Goal: Task Accomplishment & Management: Complete application form

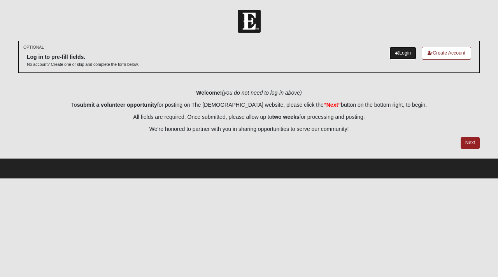
click at [408, 57] on link "Login" at bounding box center [403, 53] width 27 height 13
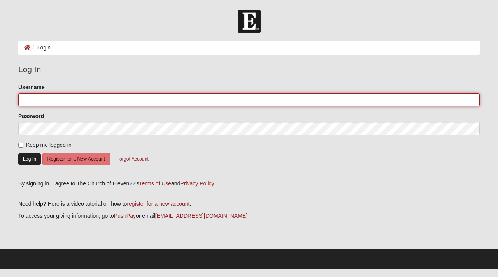
type input "Sellers1128"
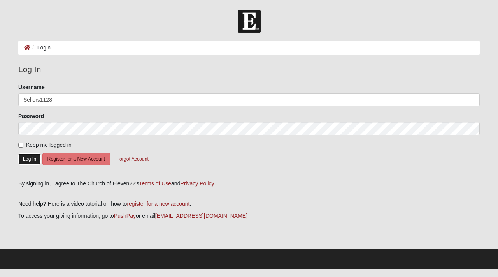
click at [31, 161] on button "Log In" at bounding box center [29, 158] width 23 height 11
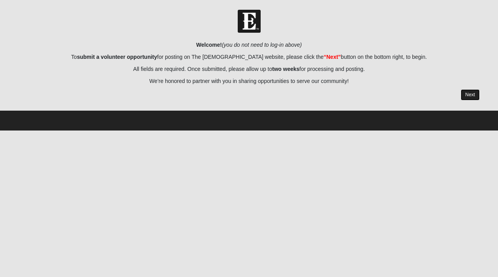
click at [478, 96] on link "Next" at bounding box center [470, 94] width 19 height 11
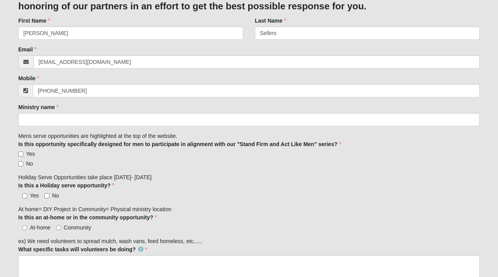
scroll to position [116, 0]
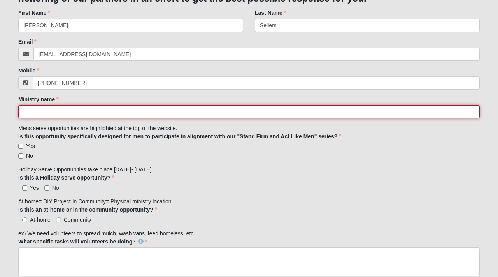
click at [169, 114] on input "Ministry name" at bounding box center [249, 111] width 462 height 13
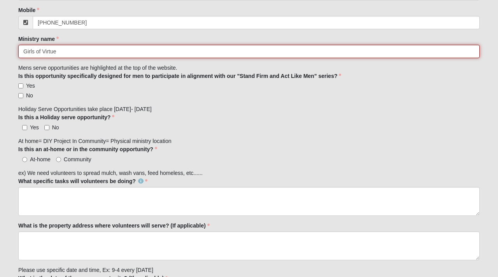
scroll to position [179, 0]
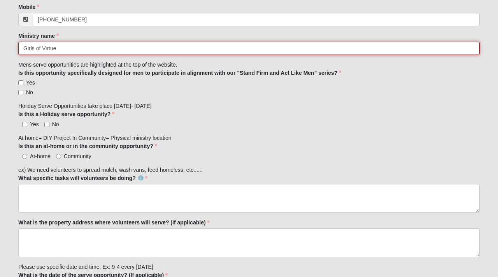
type input "Girls of Virtue"
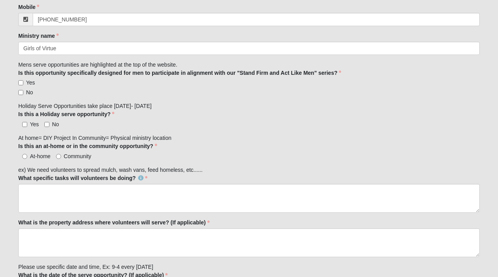
click at [227, 144] on div "Is this an at-home or in the community opportunity? At-home Community Is this a…" at bounding box center [249, 151] width 462 height 18
click at [19, 92] on input "No" at bounding box center [20, 92] width 5 height 5
checkbox input "true"
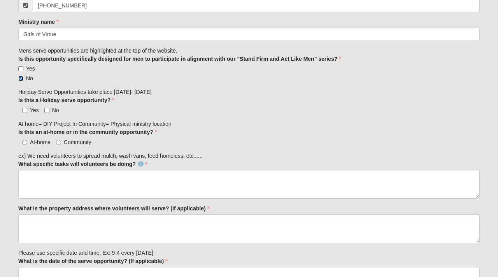
scroll to position [204, 0]
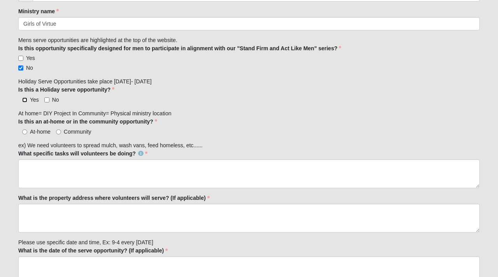
click at [25, 98] on input "Yes" at bounding box center [24, 99] width 5 height 5
checkbox input "true"
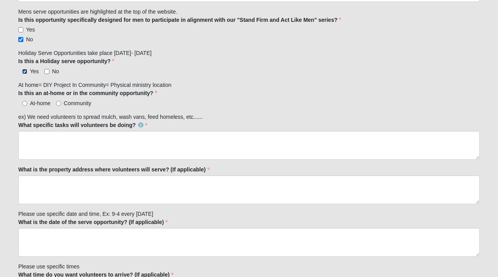
scroll to position [233, 0]
click at [60, 102] on input "Community" at bounding box center [58, 102] width 5 height 5
radio input "true"
click at [81, 169] on label "What is the property address where volunteers will serve? (If applicable)" at bounding box center [114, 169] width 192 height 8
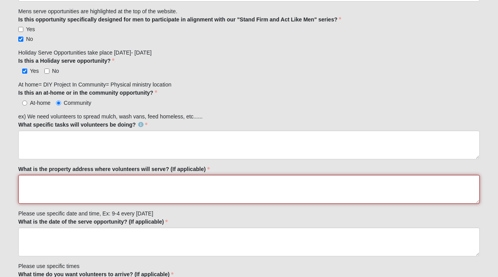
click at [81, 175] on textarea "What is the property address where volunteers will serve? (If applicable)" at bounding box center [249, 189] width 462 height 29
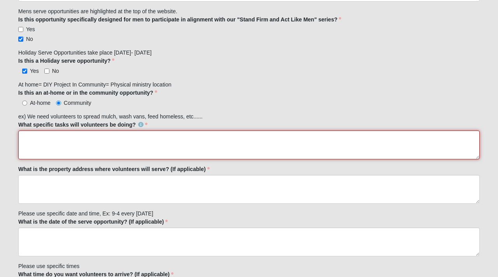
click at [95, 148] on textarea "What specific tasks will volunteers be doing?" at bounding box center [249, 144] width 462 height 29
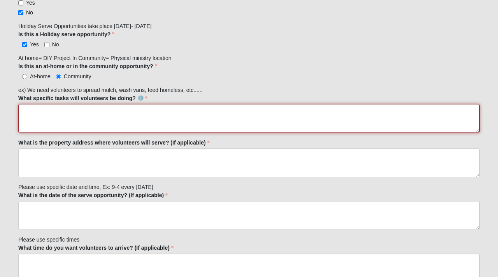
scroll to position [281, 0]
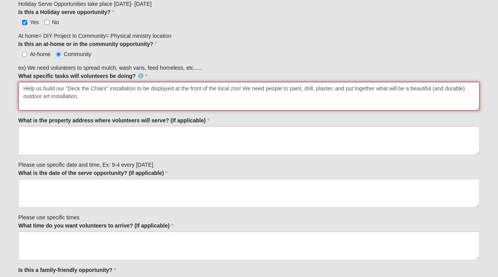
type textarea "Help us build our "Deck the Chairs" installation to be displayed at the front o…"
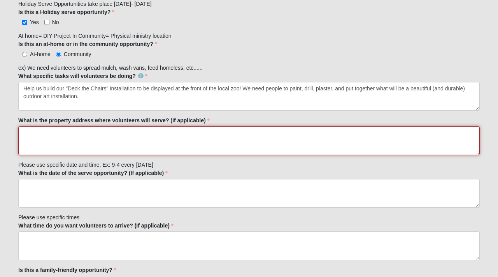
click at [184, 128] on textarea "What is the property address where volunteers will serve? (If applicable)" at bounding box center [249, 140] width 462 height 29
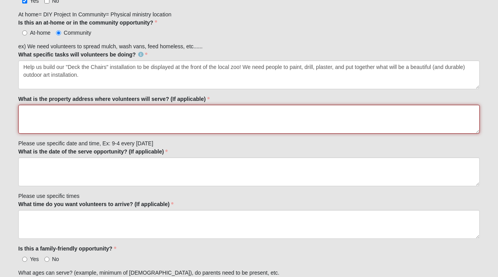
scroll to position [304, 0]
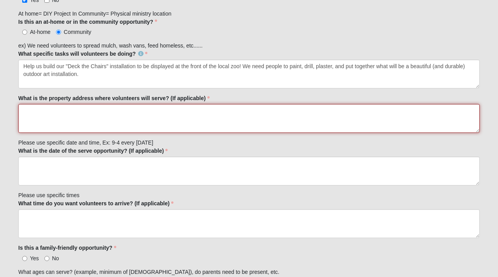
type textarea "k"
paste textarea "[STREET_ADDRESS][PERSON_NAME]"
type textarea "[DEMOGRAPHIC_DATA] Fitness [STREET_ADDRESS][PERSON_NAME]"
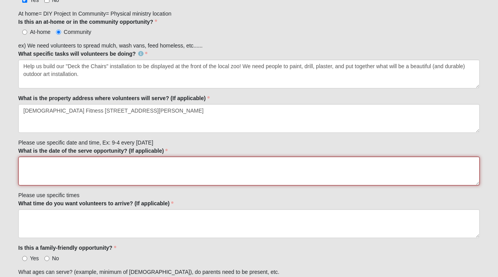
click at [179, 170] on textarea "What is the date of the serve opportunity? (If applicable)" at bounding box center [249, 170] width 462 height 29
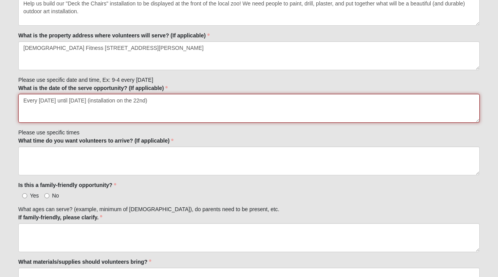
scroll to position [399, 0]
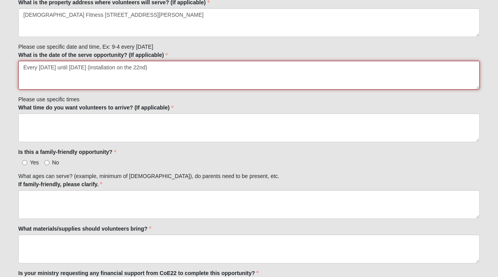
type textarea "Every [DATE] until [DATE] (installation on the 22nd)"
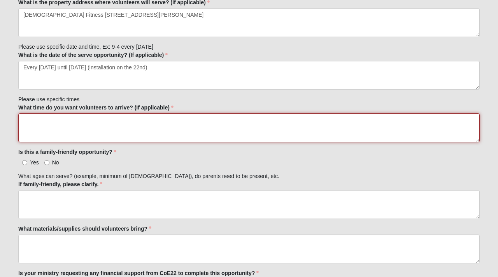
click at [146, 132] on textarea "What time do you want volunteers to arrive? (If applicable)" at bounding box center [249, 127] width 462 height 29
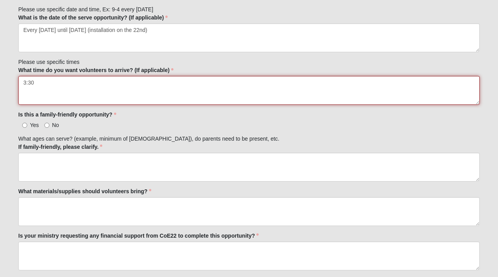
scroll to position [437, 0]
type textarea "3:30"
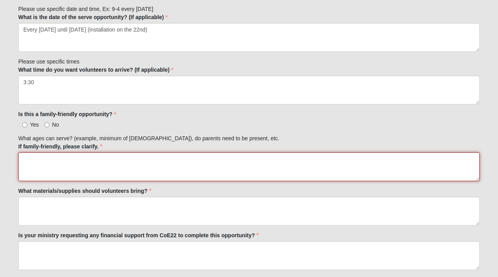
click at [107, 169] on textarea "If family-friendly, please clarify." at bounding box center [249, 166] width 462 height 29
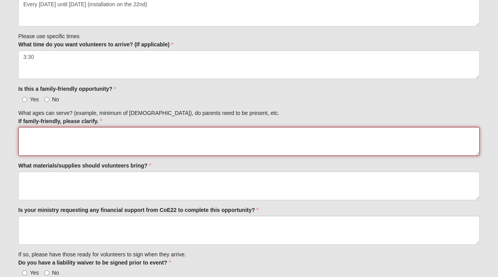
scroll to position [463, 0]
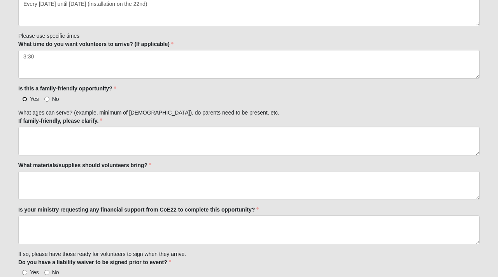
click at [25, 98] on input "Yes" at bounding box center [24, 99] width 5 height 5
radio input "true"
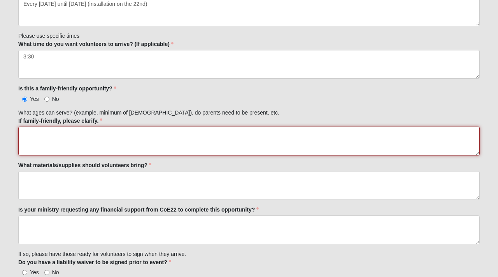
click at [54, 144] on textarea "If family-friendly, please clarify." at bounding box center [249, 141] width 462 height 29
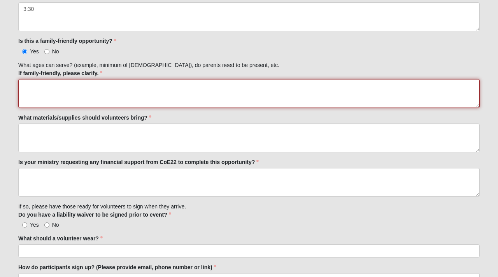
scroll to position [511, 0]
click at [79, 83] on textarea "We will be using powertools, spray paint, rope, and" at bounding box center [249, 93] width 462 height 29
click at [176, 86] on textarea "We will be using power tools, spray paint, rope, and" at bounding box center [249, 93] width 462 height 29
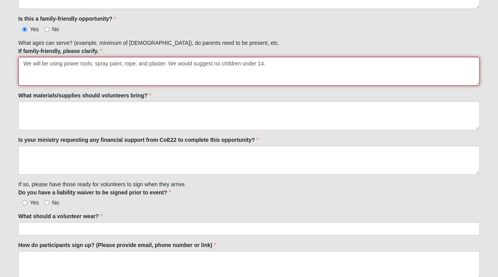
scroll to position [544, 0]
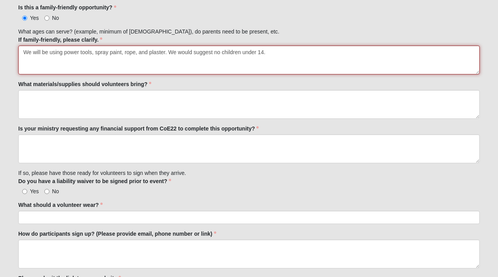
type textarea "We will be using power tools, spray paint, rope, and plaster. We would suggest …"
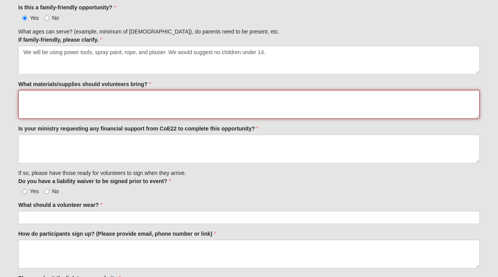
click at [140, 104] on textarea "What materials/supplies should volunteers bring?" at bounding box center [249, 104] width 462 height 29
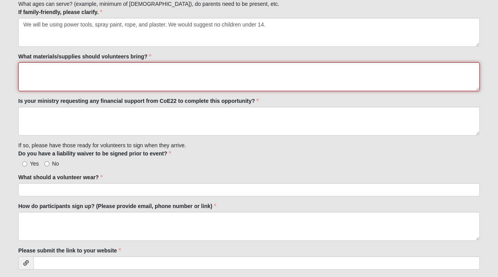
scroll to position [572, 0]
type textarea "T"
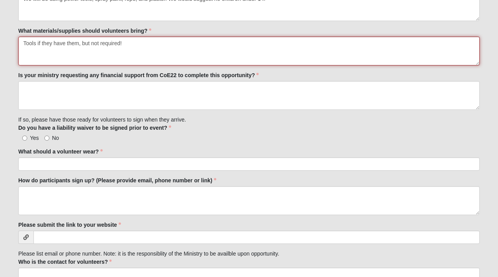
scroll to position [617, 0]
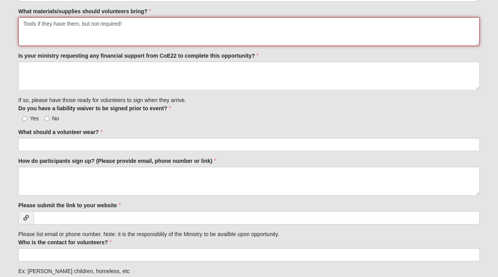
type textarea "Tools if they have them, but not required!"
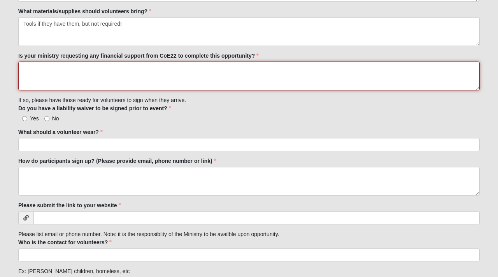
click at [117, 72] on textarea "Is your ministry requesting any financial support from CoE22 to complete this o…" at bounding box center [249, 76] width 462 height 29
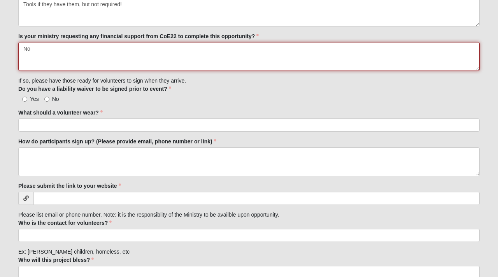
type textarea "No"
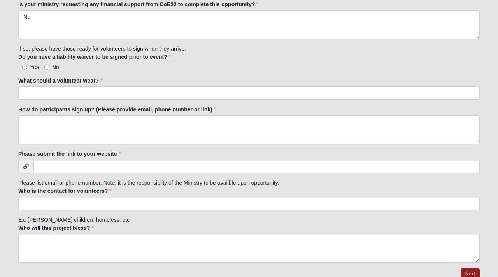
scroll to position [668, 0]
click at [47, 64] on label "No" at bounding box center [51, 67] width 15 height 8
click at [47, 64] on input "No" at bounding box center [46, 66] width 5 height 5
radio input "true"
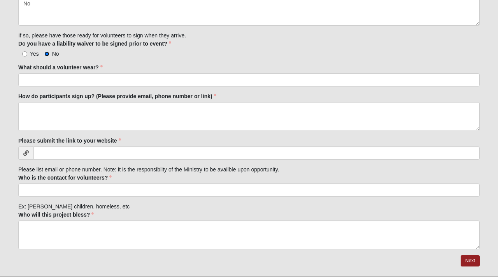
scroll to position [690, 0]
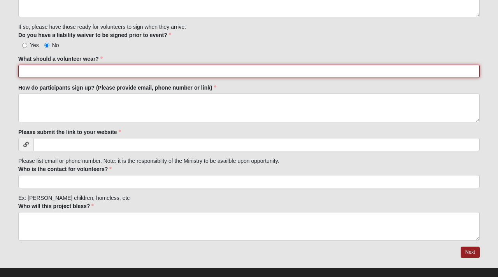
click at [61, 70] on input "What should a volunteer wear?" at bounding box center [249, 71] width 462 height 13
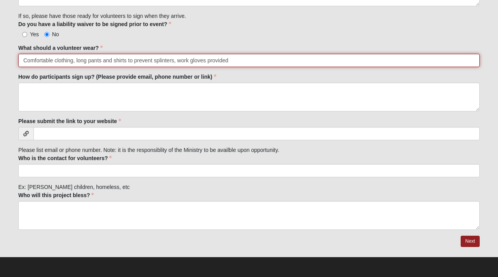
type input "Comfortable clothing, long pants and shirts to prevent splinters, work gloves p…"
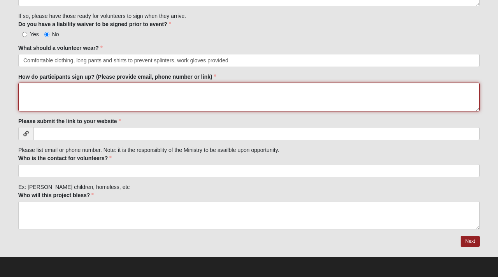
click at [54, 92] on textarea "How do participants sign up? (Please provide email, phone number or link)" at bounding box center [249, 97] width 462 height 29
paste textarea "[URL][DOMAIN_NAME]"
click at [23, 89] on textarea "[URL][DOMAIN_NAME]" at bounding box center [249, 97] width 462 height 29
type textarea "[URL][DOMAIN_NAME]"
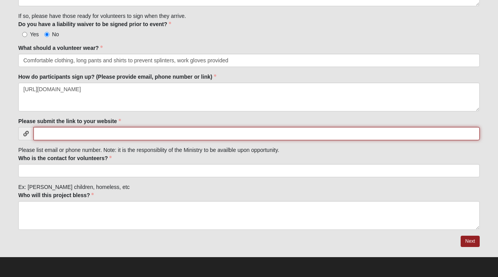
click at [54, 139] on input "Please submit the link to your website" at bounding box center [256, 133] width 446 height 13
paste input "[URL][DOMAIN_NAME]"
type input "[URL][DOMAIN_NAME]"
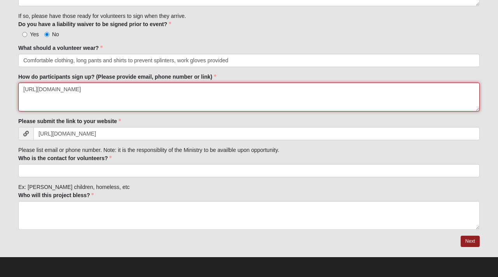
click at [21, 90] on textarea "[URL][DOMAIN_NAME]" at bounding box center [249, 97] width 462 height 29
click at [211, 94] on textarea "Please sign up here: [URL][DOMAIN_NAME]" at bounding box center [249, 97] width 462 height 29
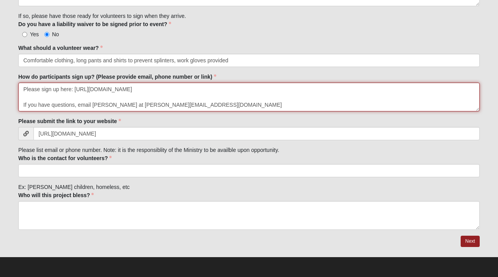
type textarea "Please sign up here: [URL][DOMAIN_NAME] If you have questions, email [PERSON_NA…"
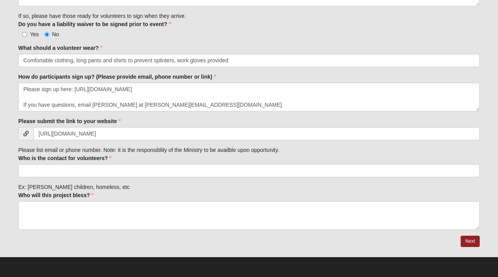
click at [275, 157] on div "Who is the contact for volunteers? Who is the contact for volunteers? is requir…" at bounding box center [249, 165] width 462 height 23
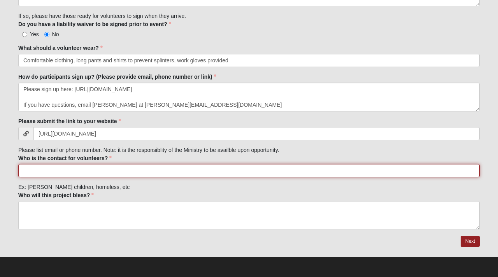
click at [223, 174] on input "Who is the contact for volunteers?" at bounding box center [249, 170] width 462 height 13
type input "M"
type input "[PERSON_NAME], Ministry Coordinator [PERSON_NAME][EMAIL_ADDRESS][DOMAIN_NAME]"
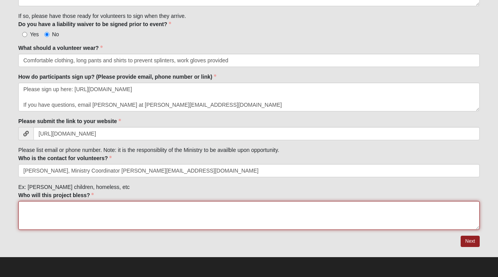
click at [208, 206] on textarea "Who will this project bless?" at bounding box center [249, 215] width 462 height 29
type textarea "G"
type textarea "k"
type textarea "Teens who receive services and mentors from Girls of Virtue."
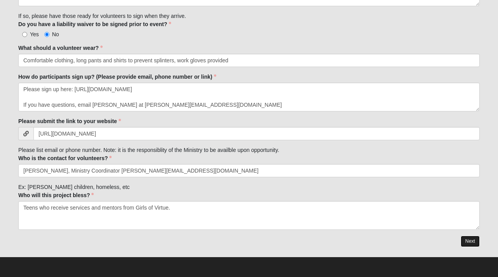
click at [470, 239] on link "Next" at bounding box center [470, 241] width 19 height 11
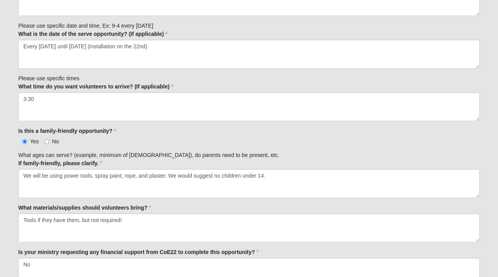
scroll to position [731, 0]
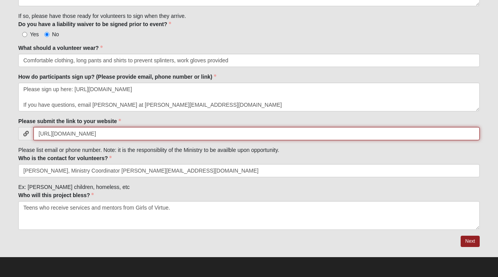
click at [224, 136] on input "[URL][DOMAIN_NAME]" at bounding box center [256, 133] width 446 height 13
paste input "[URL][DOMAIN_NAME]"
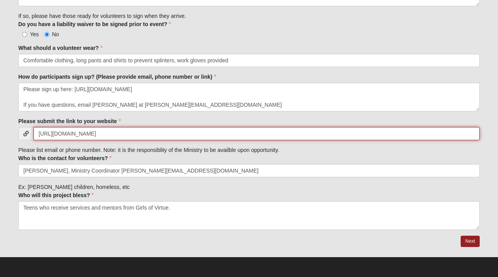
type input "[URL][DOMAIN_NAME]"
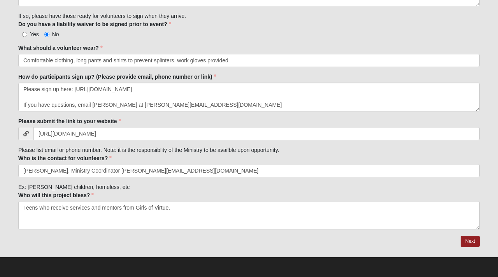
click at [132, 118] on div "Please submit the link to your website [URL][DOMAIN_NAME]" at bounding box center [249, 128] width 462 height 23
click at [472, 243] on link "Next" at bounding box center [470, 241] width 19 height 11
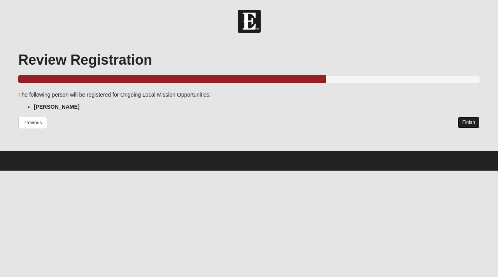
click at [468, 121] on link "Finish" at bounding box center [469, 122] width 22 height 11
